Goal: Download file/media: Obtain a digital file from the website

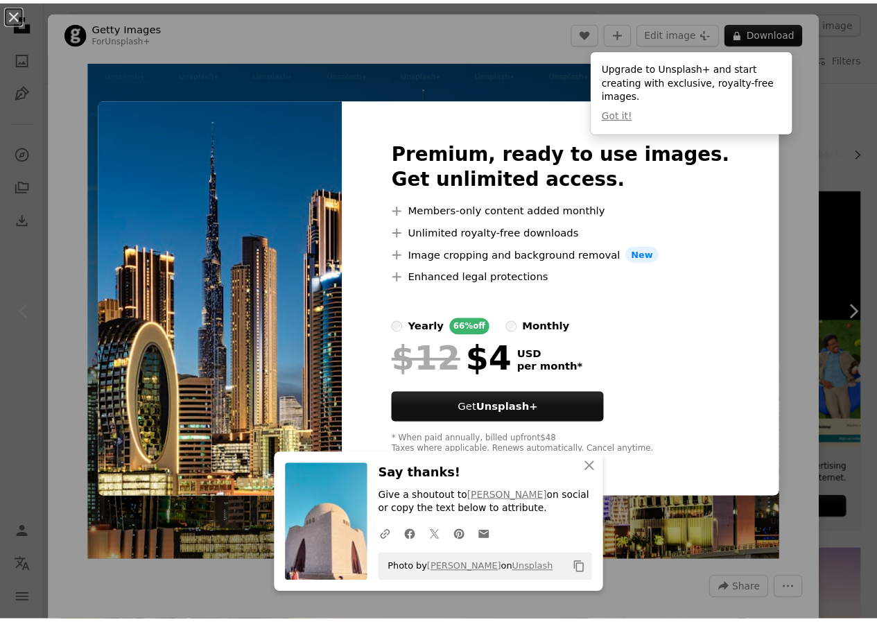
scroll to position [101, 0]
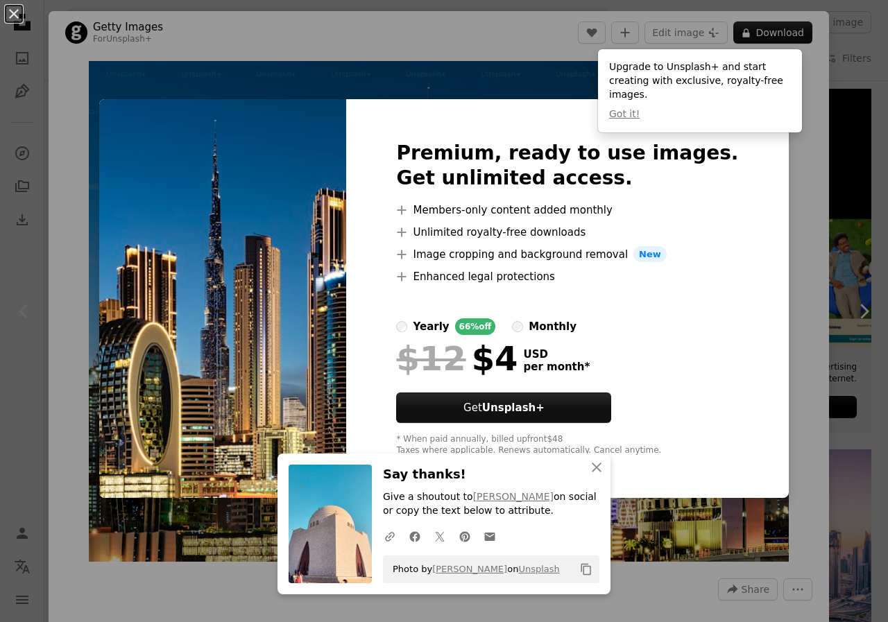
click at [839, 170] on div "An X shape Premium, ready to use images. Get unlimited access. A plus sign Memb…" at bounding box center [444, 311] width 888 height 622
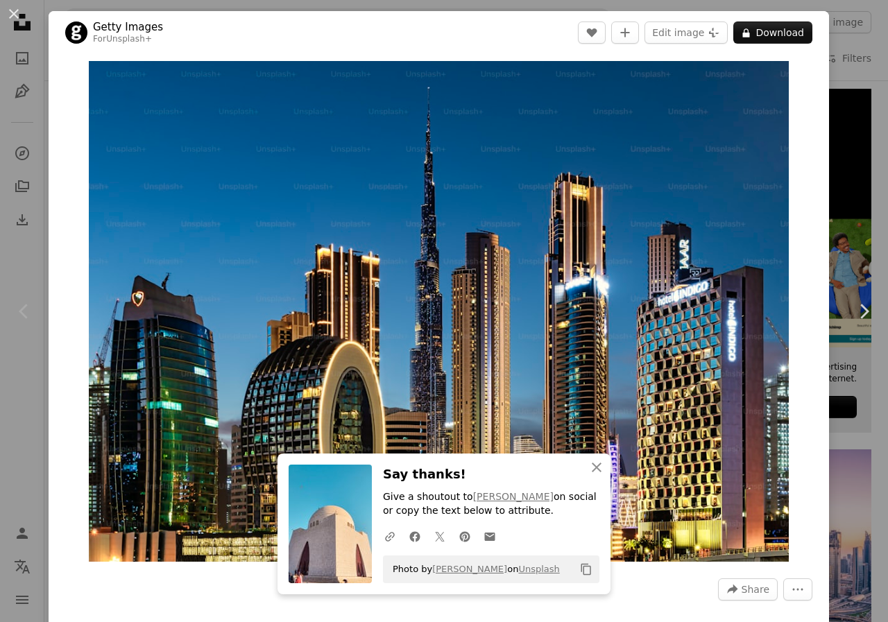
drag, startPoint x: 841, startPoint y: 169, endPoint x: 854, endPoint y: 156, distance: 18.1
click at [841, 169] on div "An X shape Chevron left Chevron right Getty Images For Unsplash+ A heart A plus…" at bounding box center [444, 311] width 888 height 622
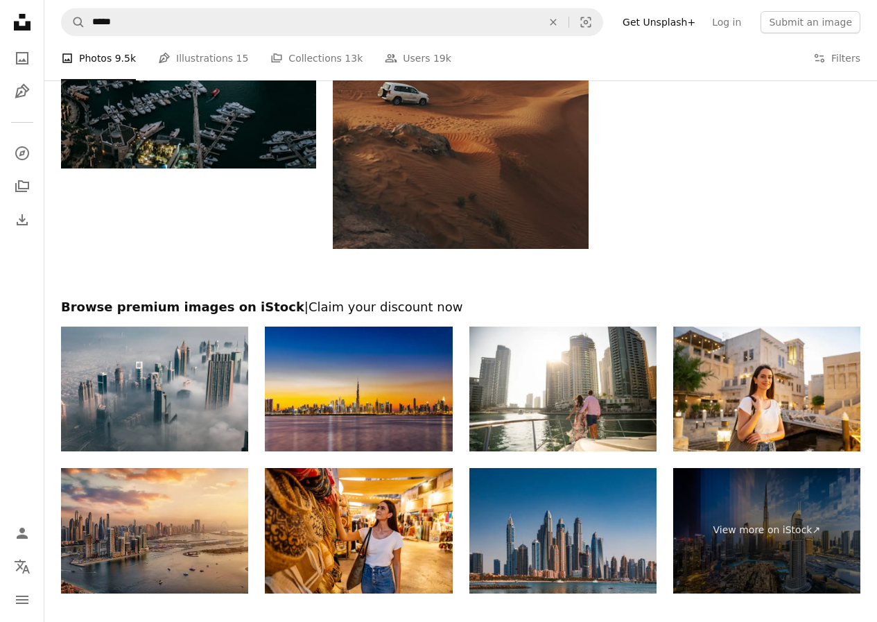
scroll to position [2382, 0]
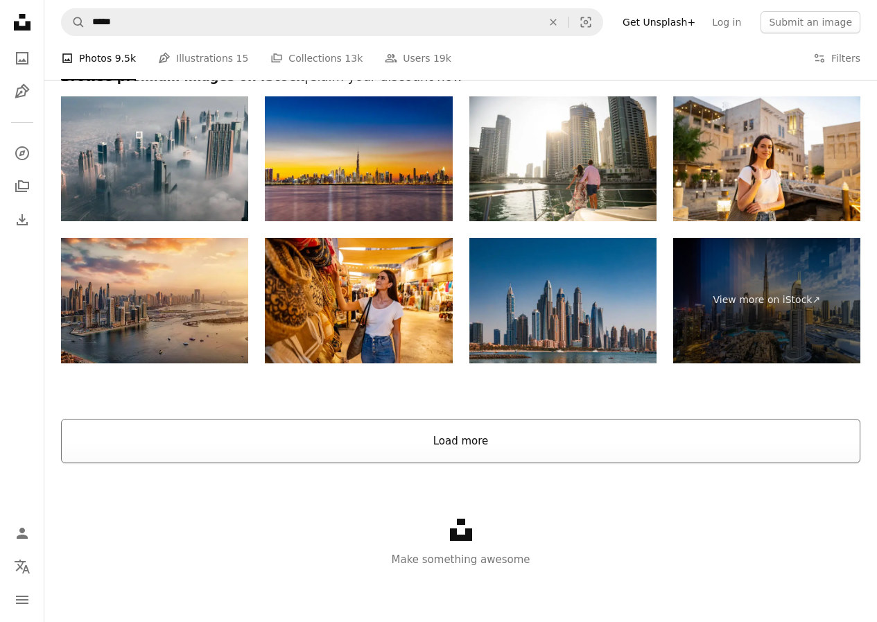
click at [589, 437] on button "Load more" at bounding box center [461, 441] width 800 height 44
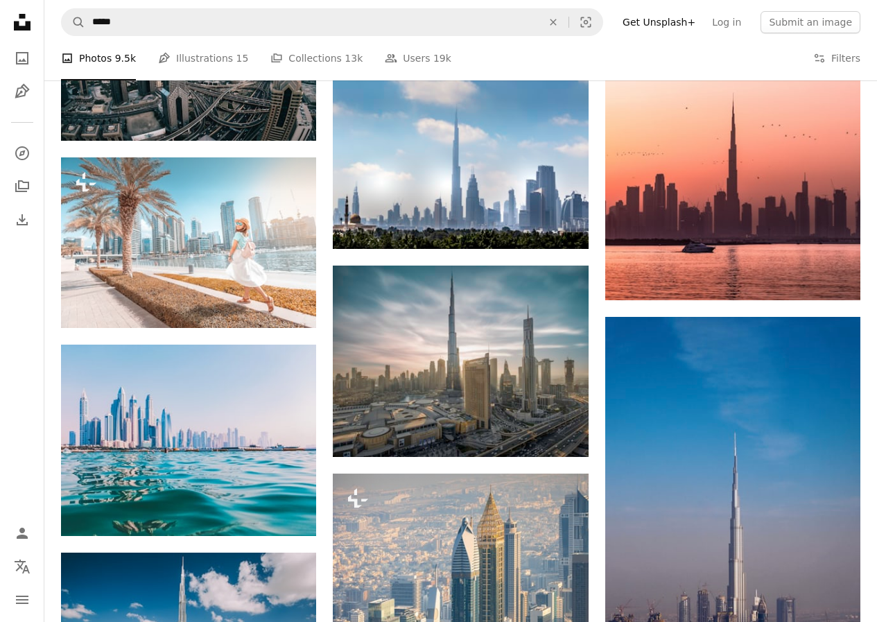
scroll to position [6911, 0]
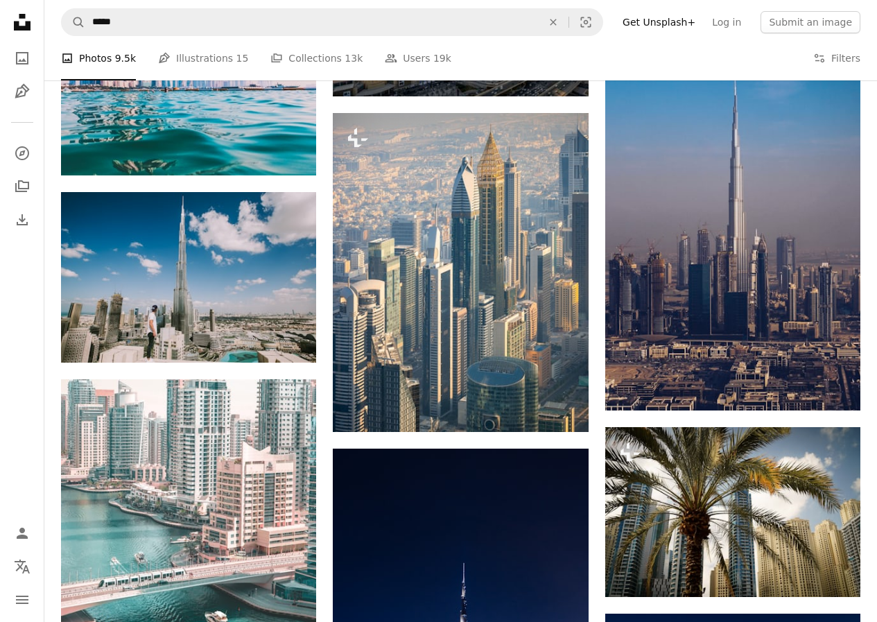
drag, startPoint x: 867, startPoint y: 466, endPoint x: 867, endPoint y: 444, distance: 22.2
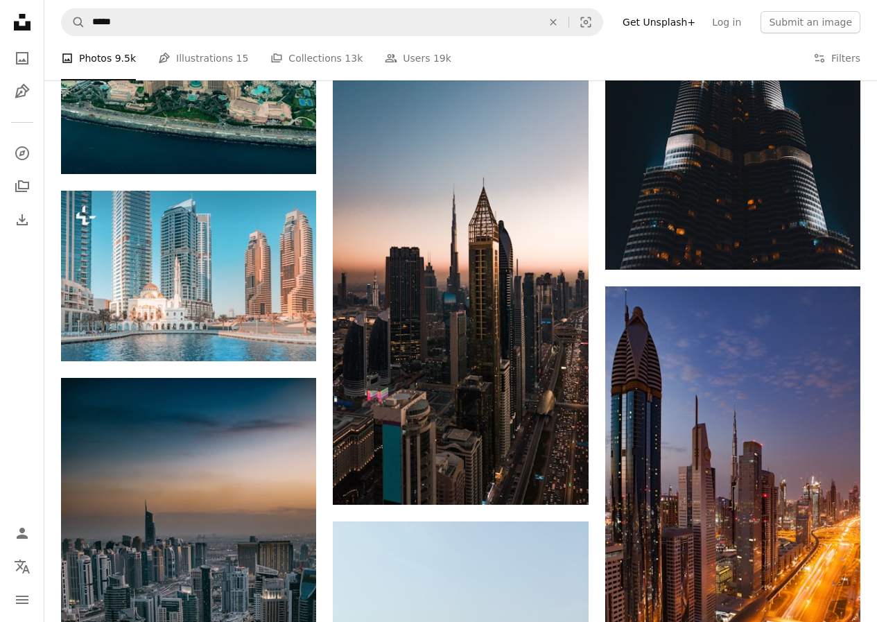
scroll to position [1485, 0]
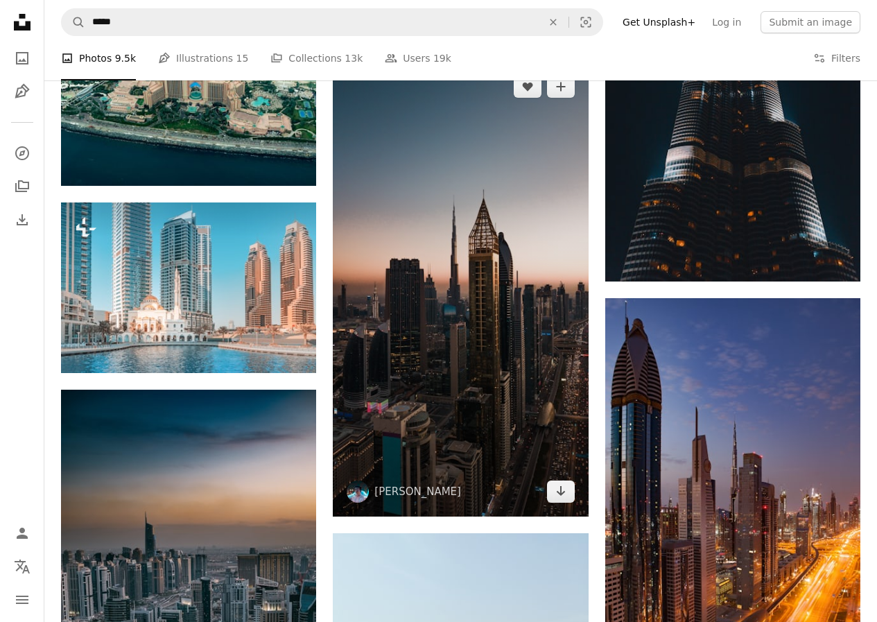
click at [490, 294] on img at bounding box center [460, 289] width 255 height 455
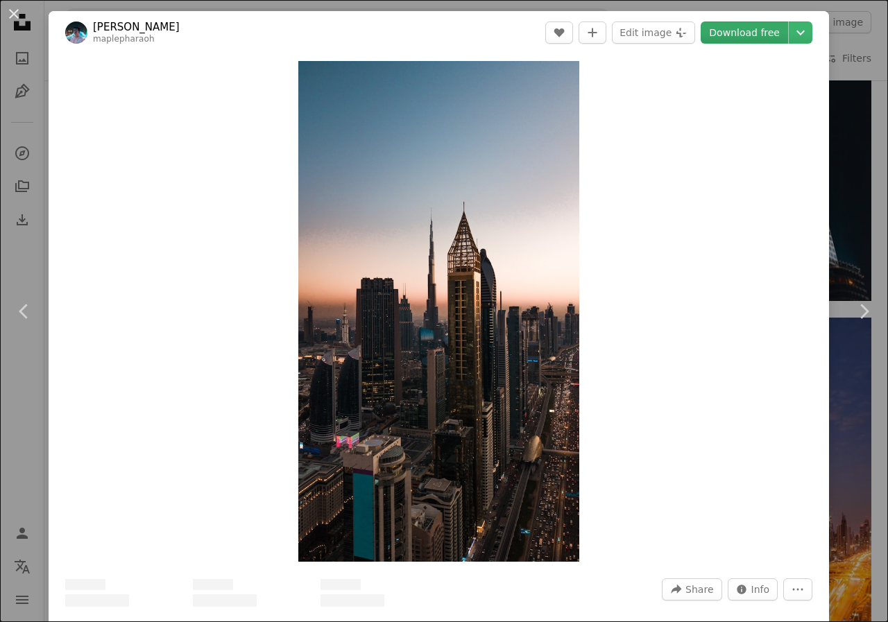
click at [767, 34] on link "Download free" at bounding box center [743, 32] width 87 height 22
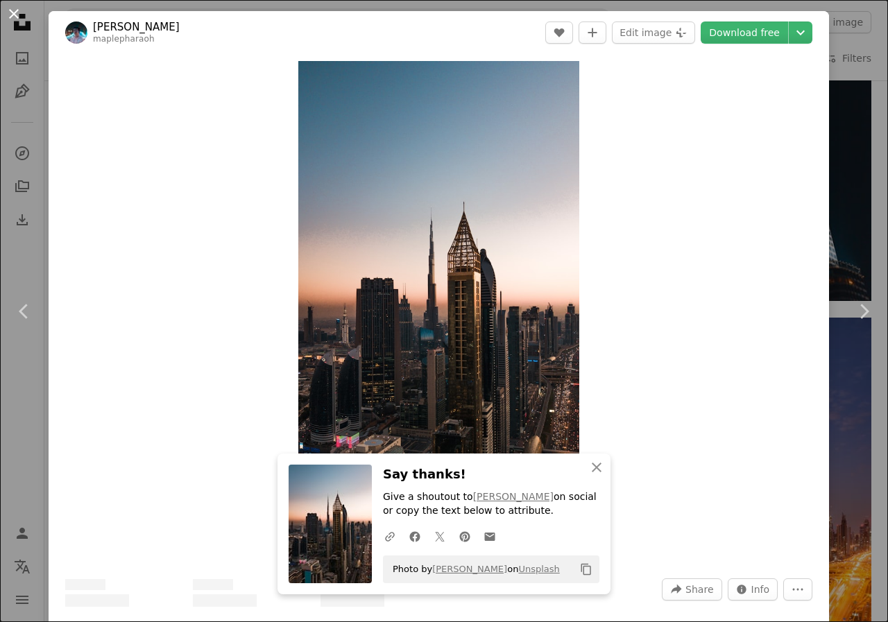
click at [11, 10] on button "An X shape" at bounding box center [14, 14] width 17 height 17
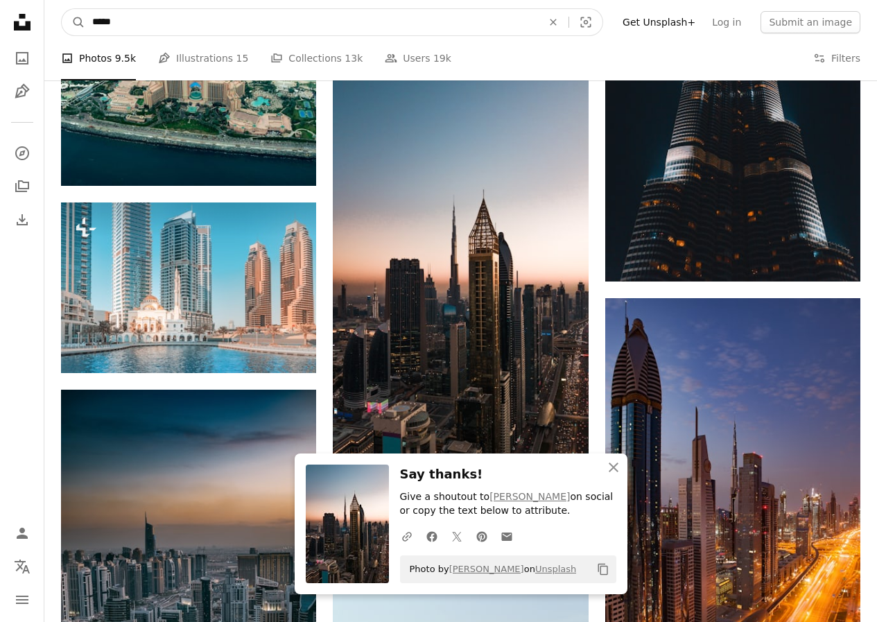
drag, startPoint x: 189, startPoint y: 18, endPoint x: 0, endPoint y: 60, distance: 193.8
type input "*********"
click button "A magnifying glass" at bounding box center [74, 22] width 24 height 26
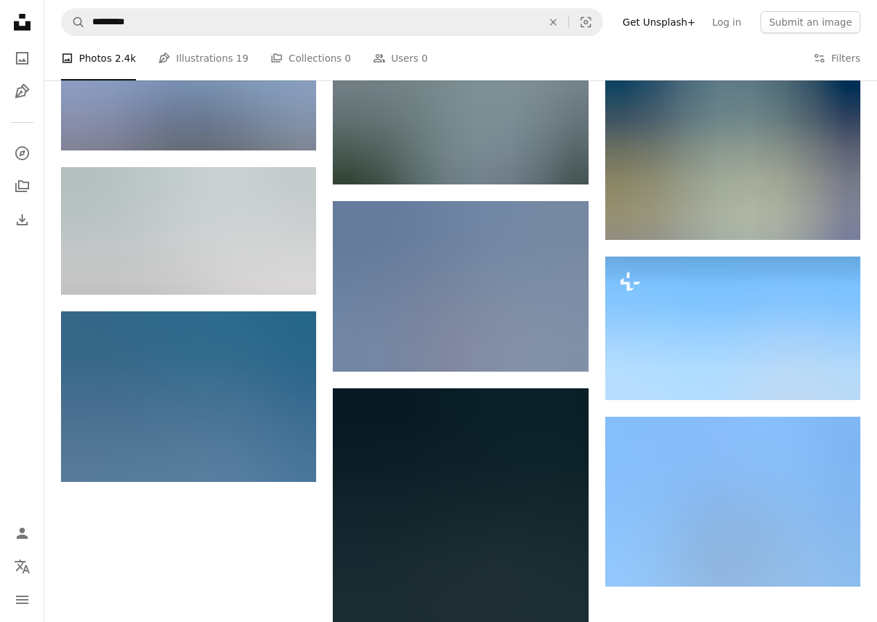
scroll to position [1295, 0]
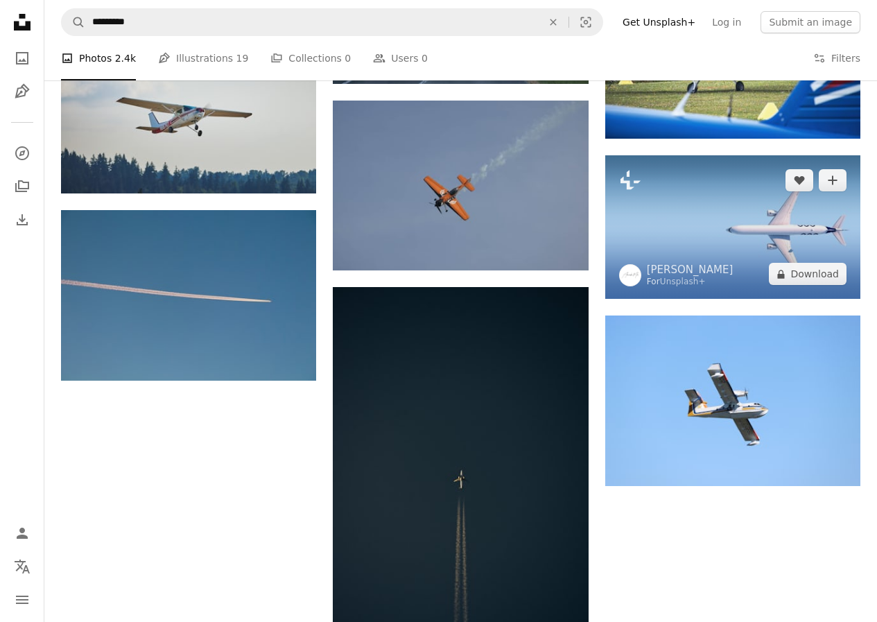
click at [758, 239] on img at bounding box center [732, 227] width 255 height 144
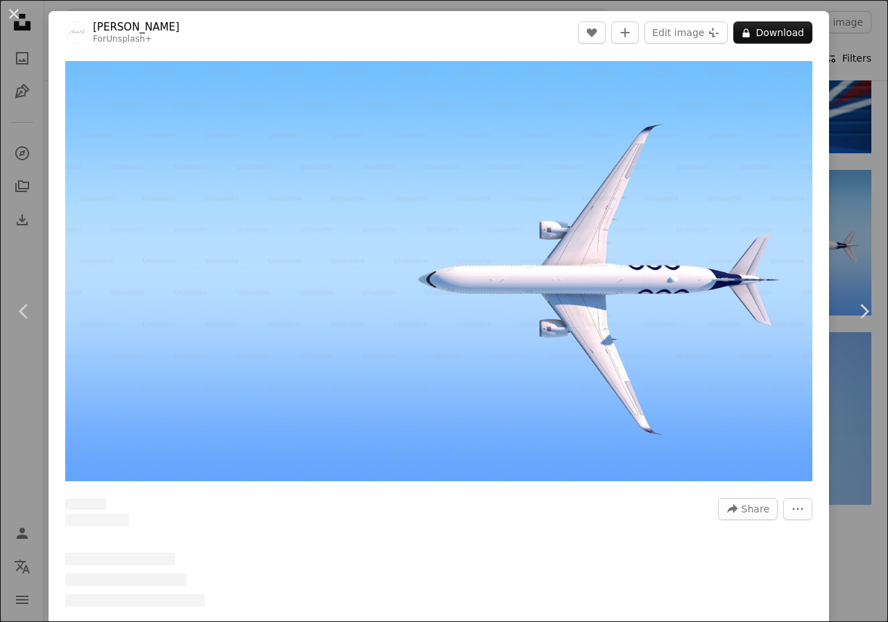
click at [858, 70] on div "An X shape Chevron left Chevron right [PERSON_NAME] For Unsplash+ A heart A plu…" at bounding box center [444, 311] width 888 height 622
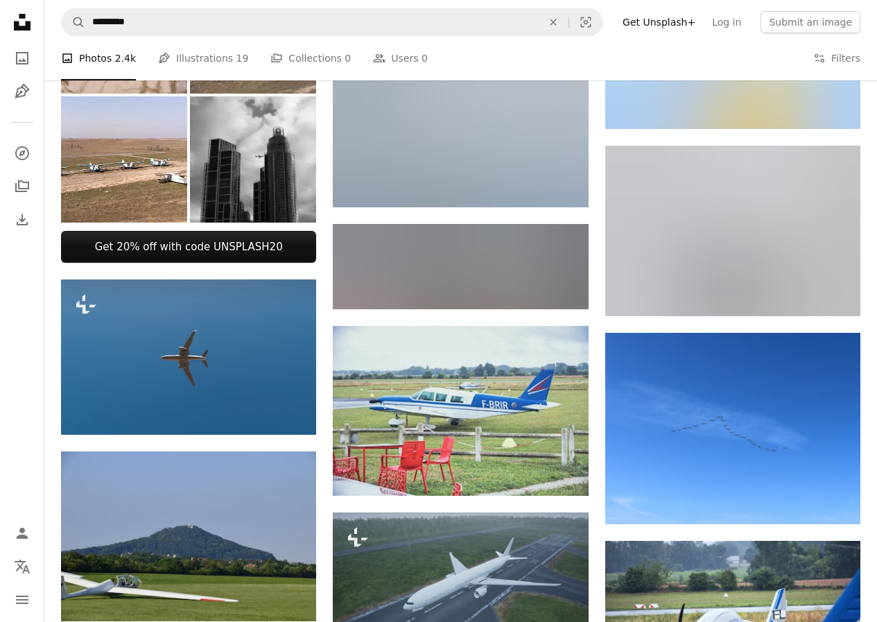
scroll to position [603, 0]
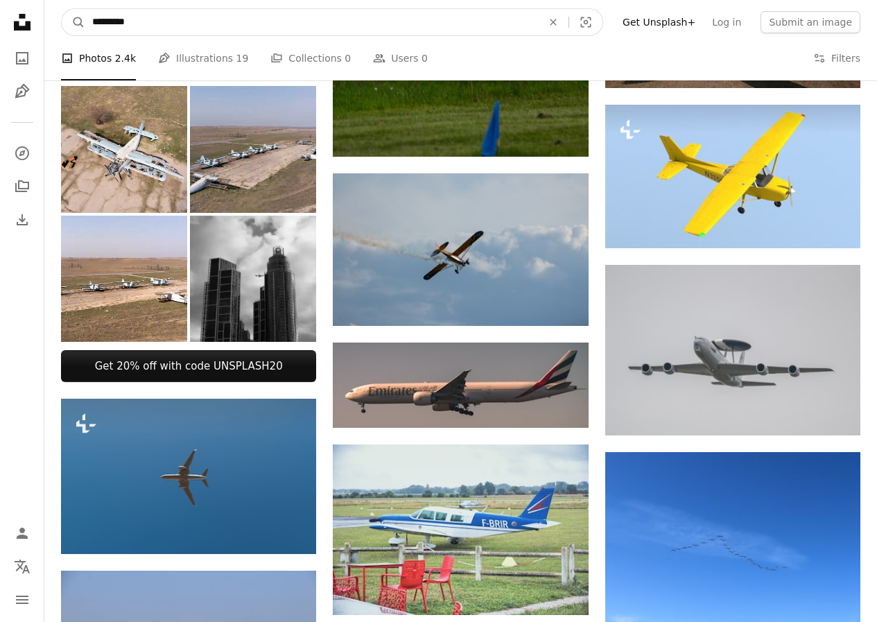
click at [126, 21] on input "*********" at bounding box center [311, 22] width 453 height 26
type input "********"
click button "A magnifying glass" at bounding box center [74, 22] width 24 height 26
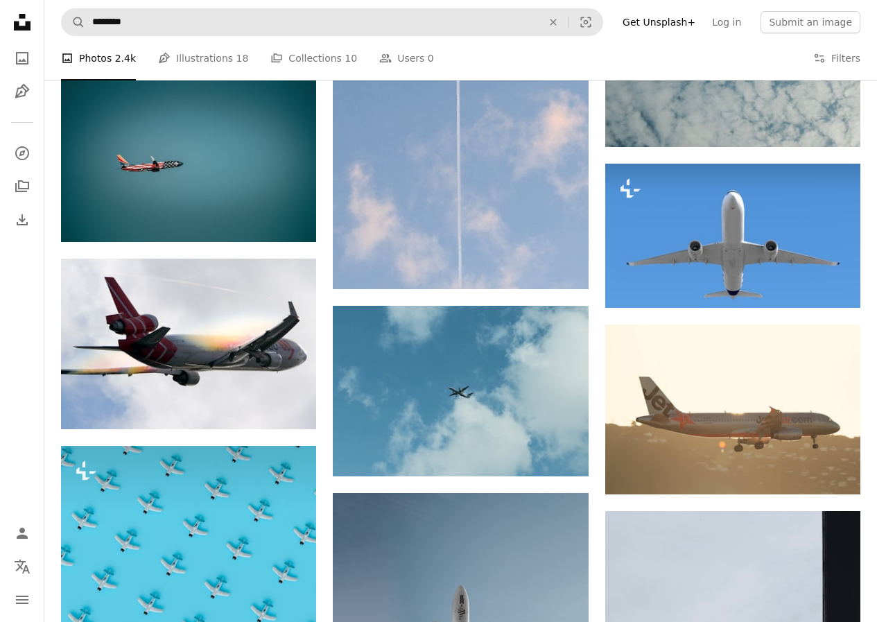
scroll to position [891, 0]
